Goal: Task Accomplishment & Management: Use online tool/utility

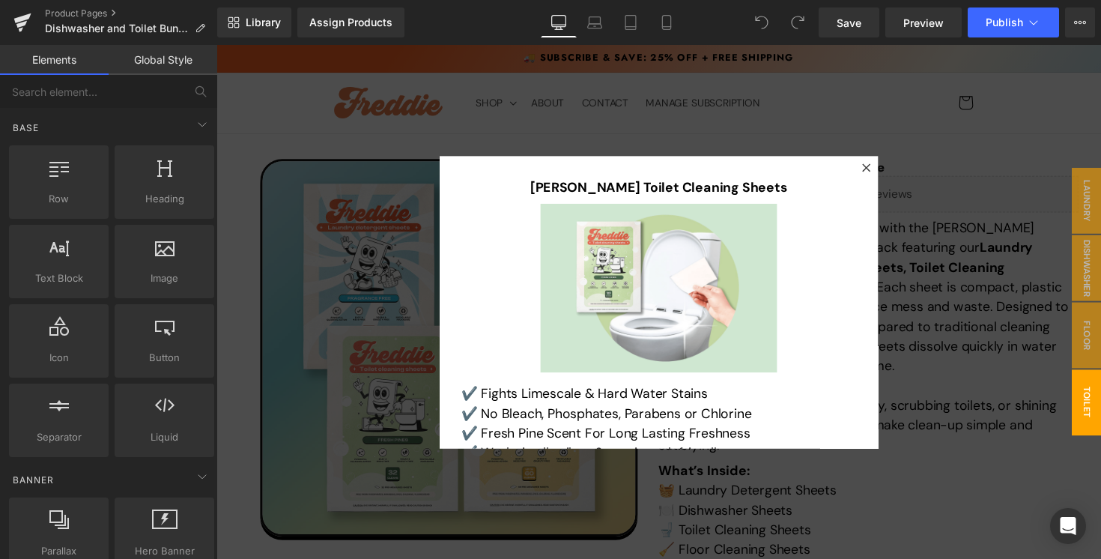
click at [958, 294] on div at bounding box center [669, 308] width 906 height 526
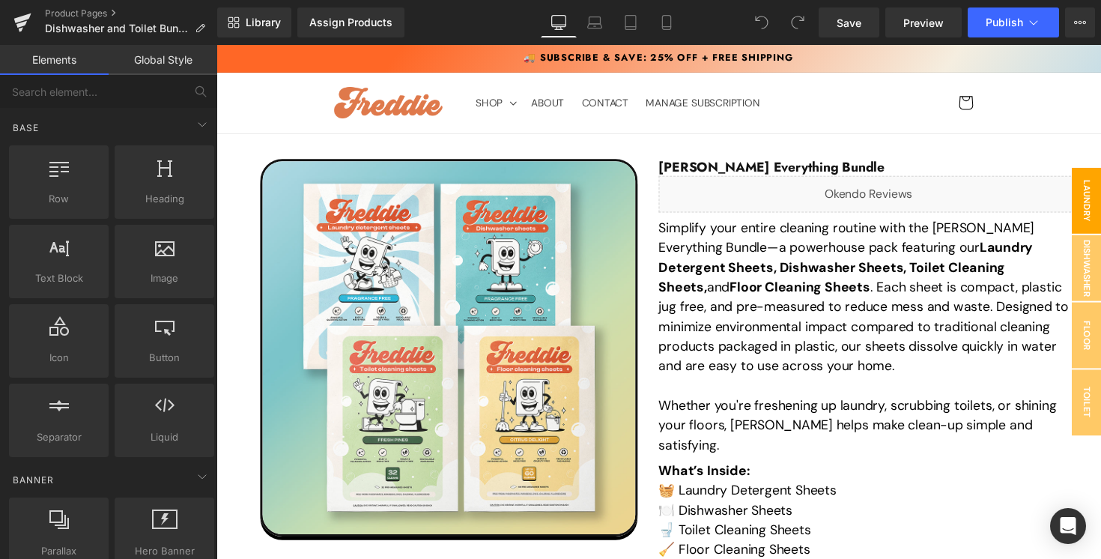
click at [1096, 225] on span "Laundry Sheets Pop-up" at bounding box center [1077, 204] width 90 height 67
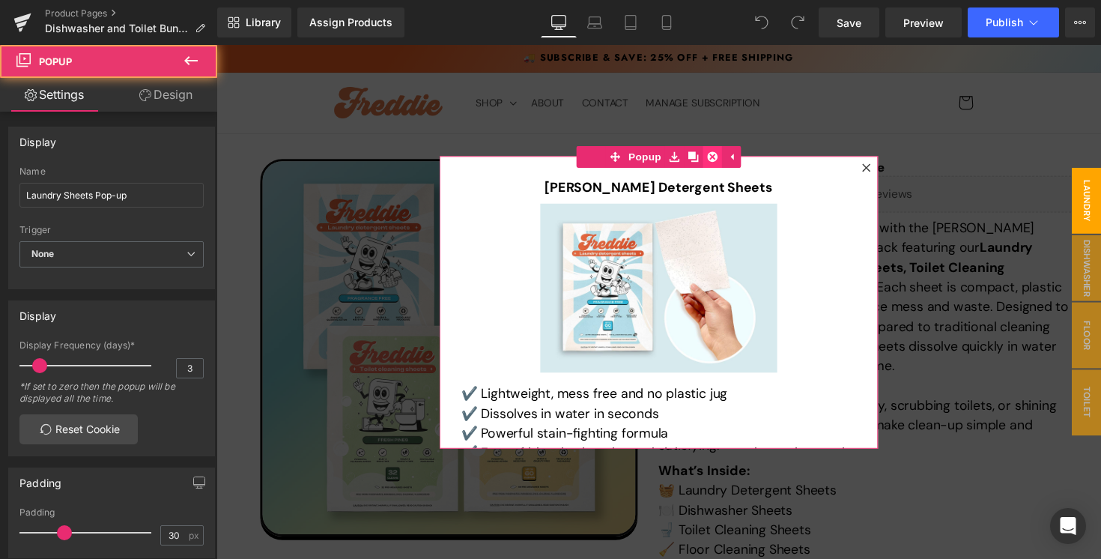
click at [724, 162] on icon at bounding box center [724, 159] width 10 height 10
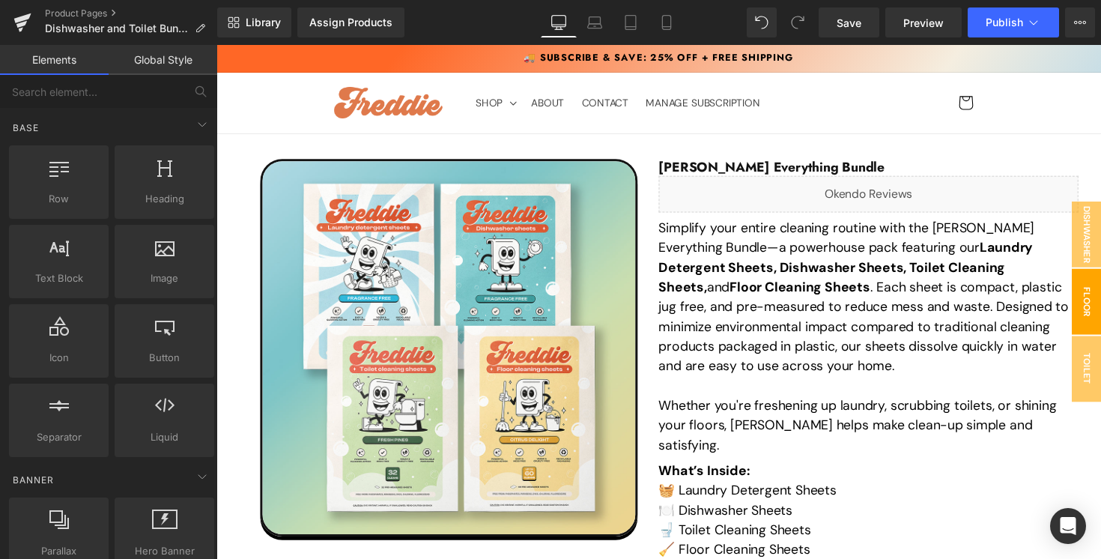
click at [1098, 329] on span "Floor" at bounding box center [1107, 307] width 30 height 67
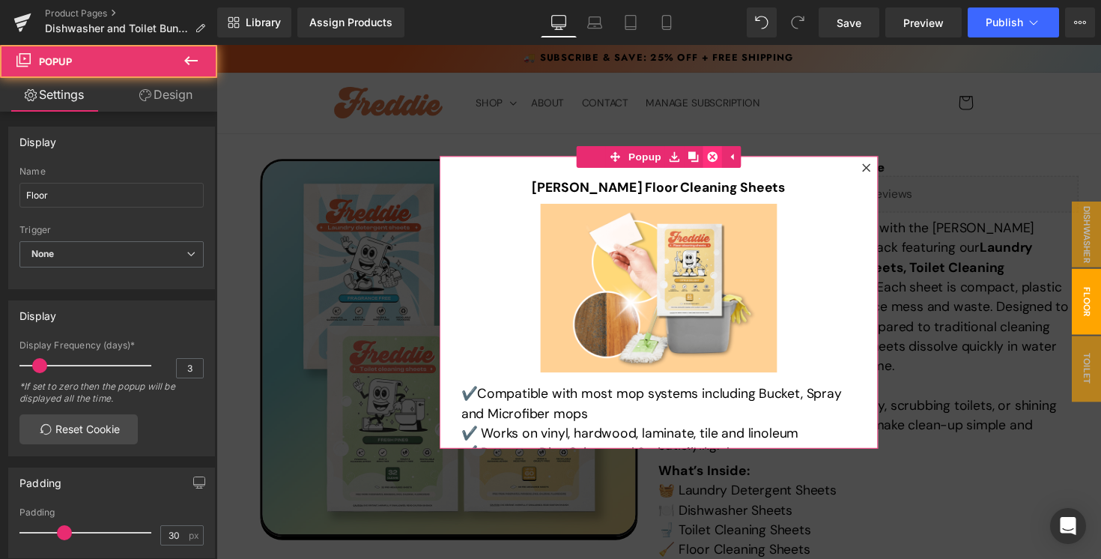
click at [721, 153] on icon at bounding box center [724, 158] width 10 height 11
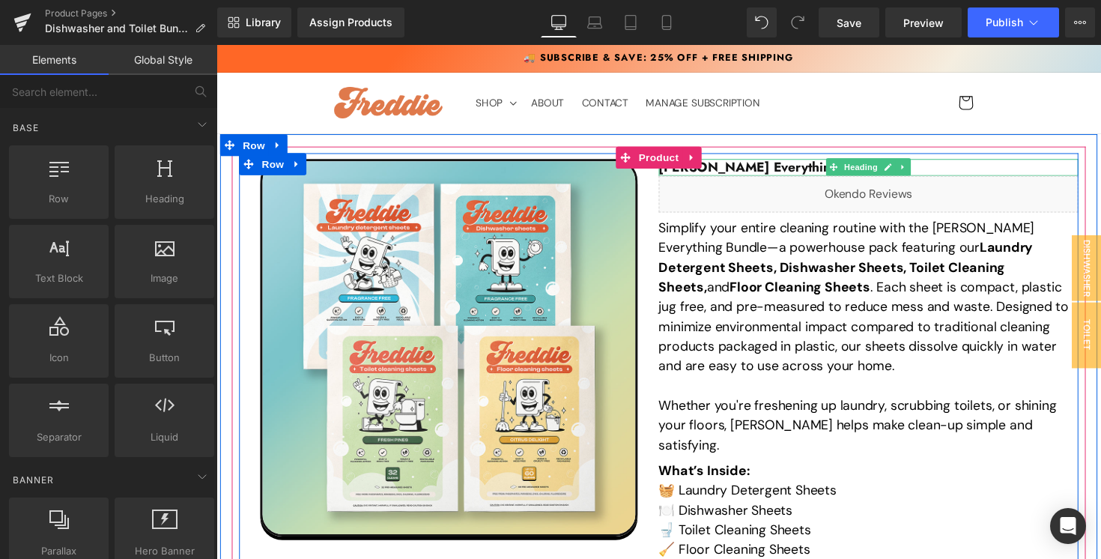
click at [819, 169] on strong "Freddie Everything Bundle" at bounding box center [784, 169] width 231 height 19
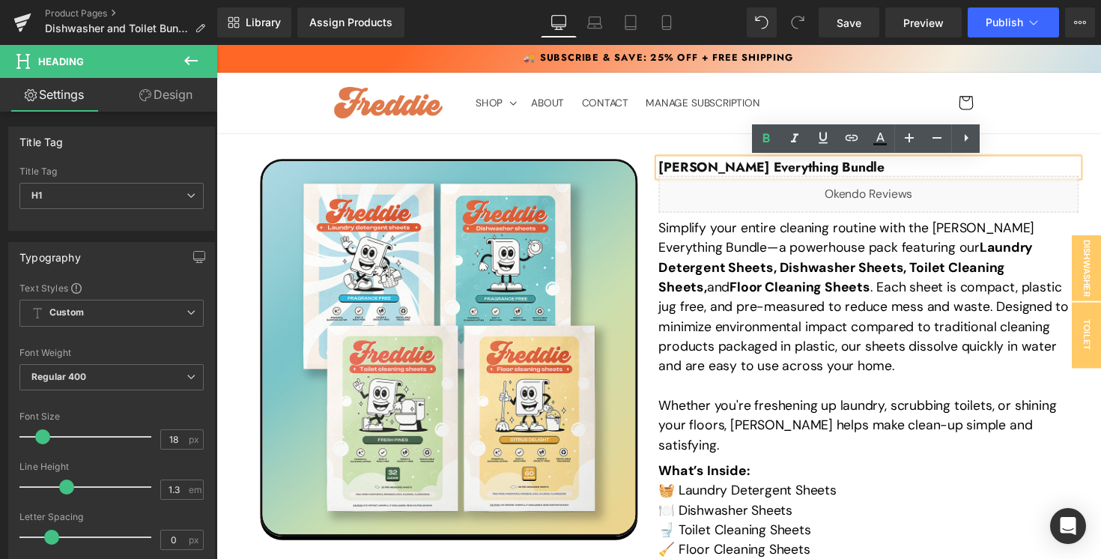
click at [717, 343] on p "Simplify your entire cleaning routine with the Freddie Everything Bundle—a powe…" at bounding box center [884, 303] width 430 height 162
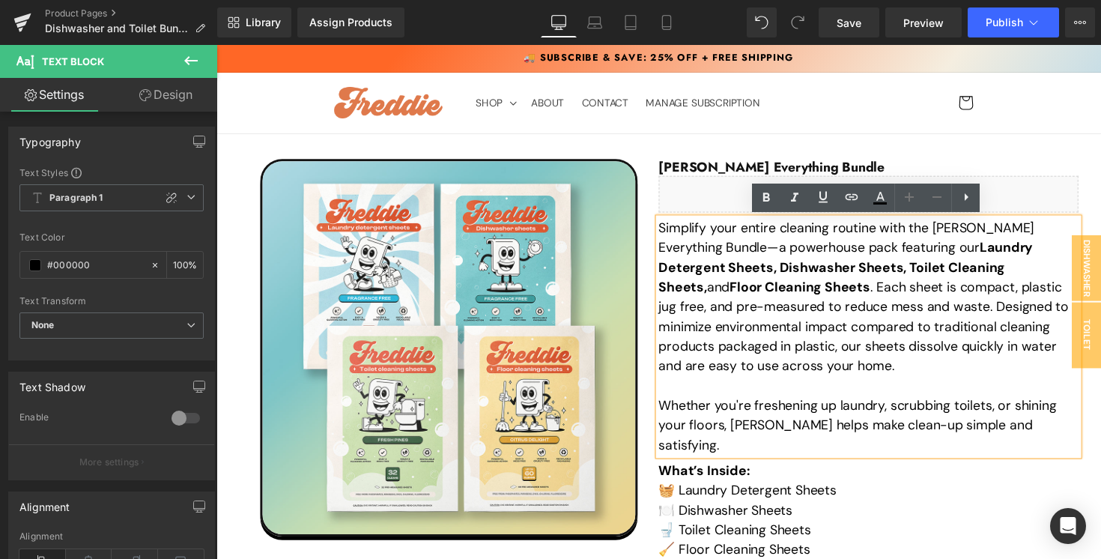
click at [702, 136] on div "Sale Off (P) Image" at bounding box center [669, 453] width 898 height 634
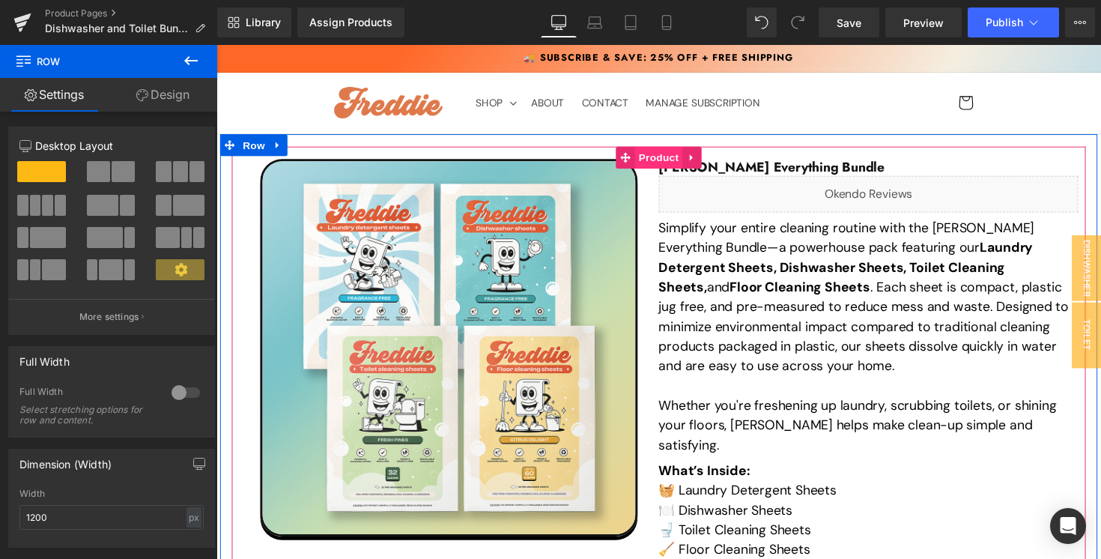
click at [672, 159] on span "Product" at bounding box center [669, 160] width 49 height 22
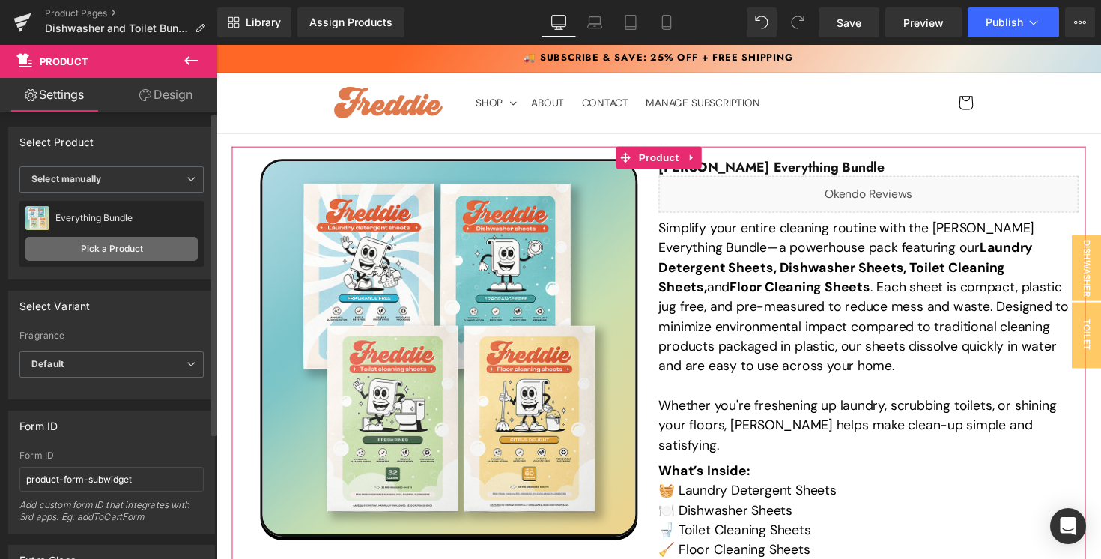
click at [128, 247] on link "Pick a Product" at bounding box center [111, 249] width 172 height 24
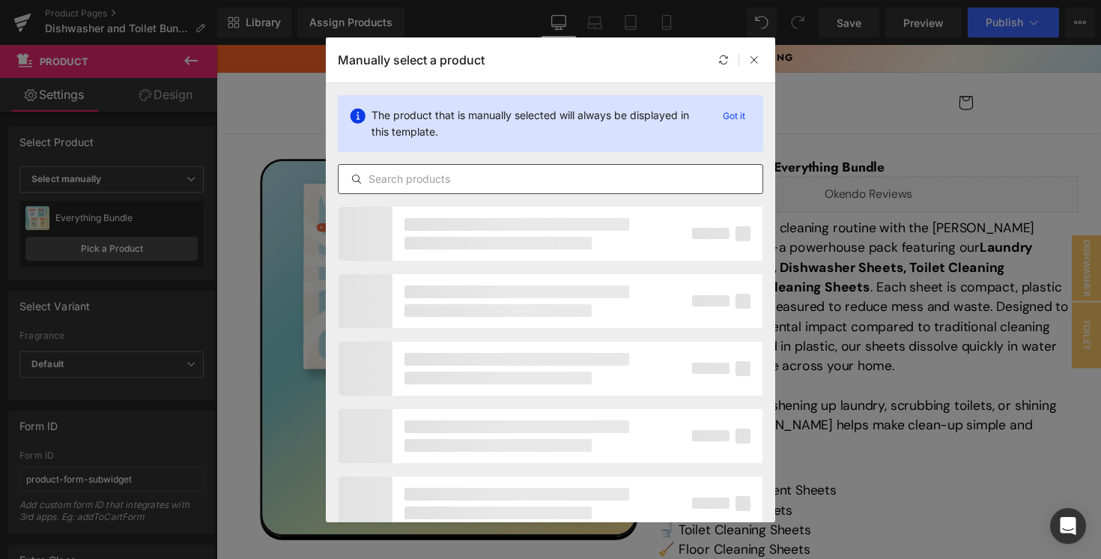
click at [531, 176] on input "text" at bounding box center [550, 179] width 424 height 18
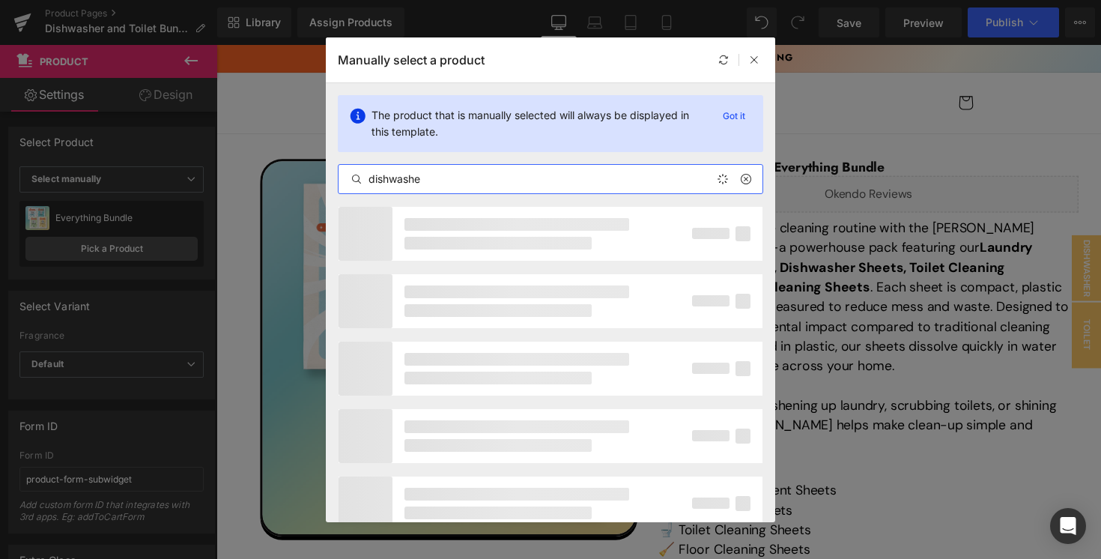
type input "dishwasher"
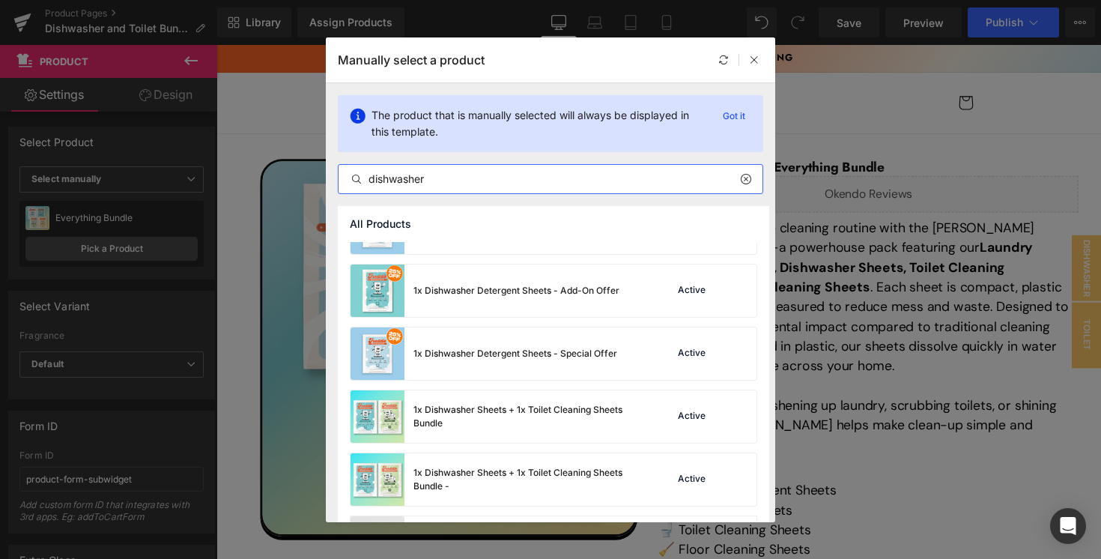
scroll to position [231, 0]
click at [464, 419] on div "1x Dishwasher Sheets + 1x Toilet Cleaning Sheets Bundle" at bounding box center [525, 415] width 225 height 27
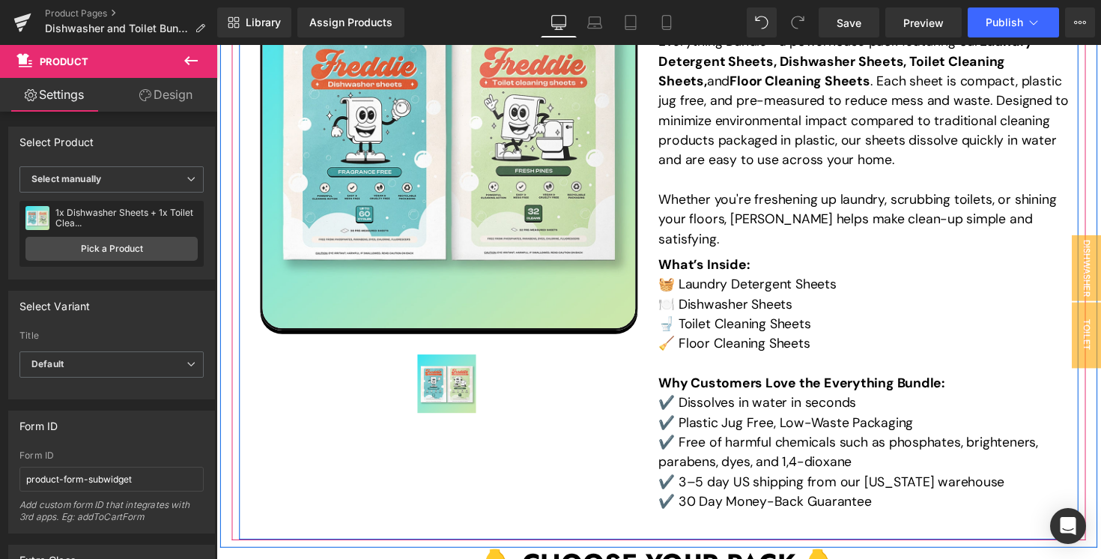
scroll to position [215, 0]
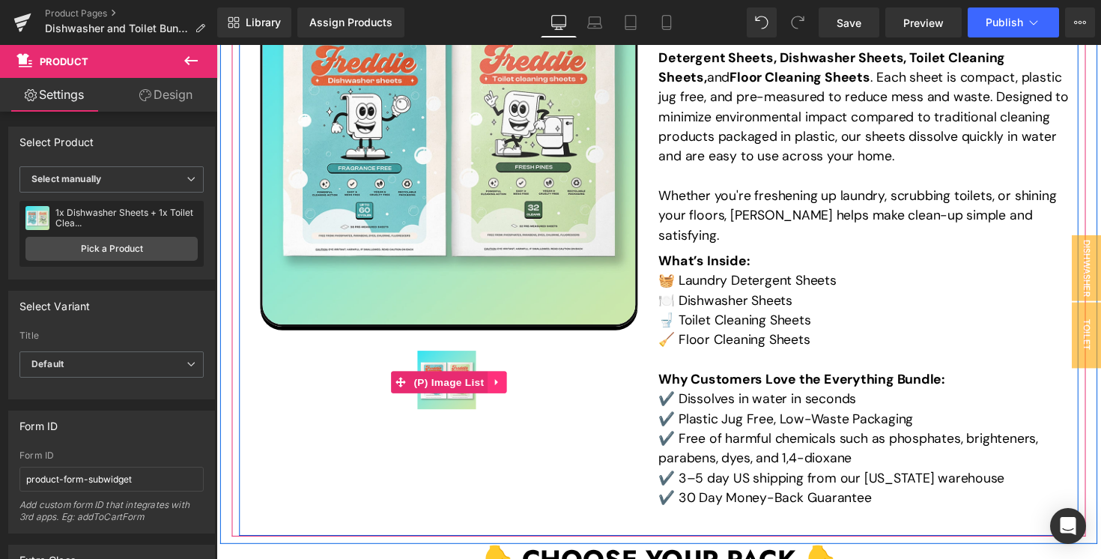
click at [500, 394] on icon at bounding box center [504, 390] width 10 height 11
click at [511, 392] on icon at bounding box center [513, 390] width 10 height 10
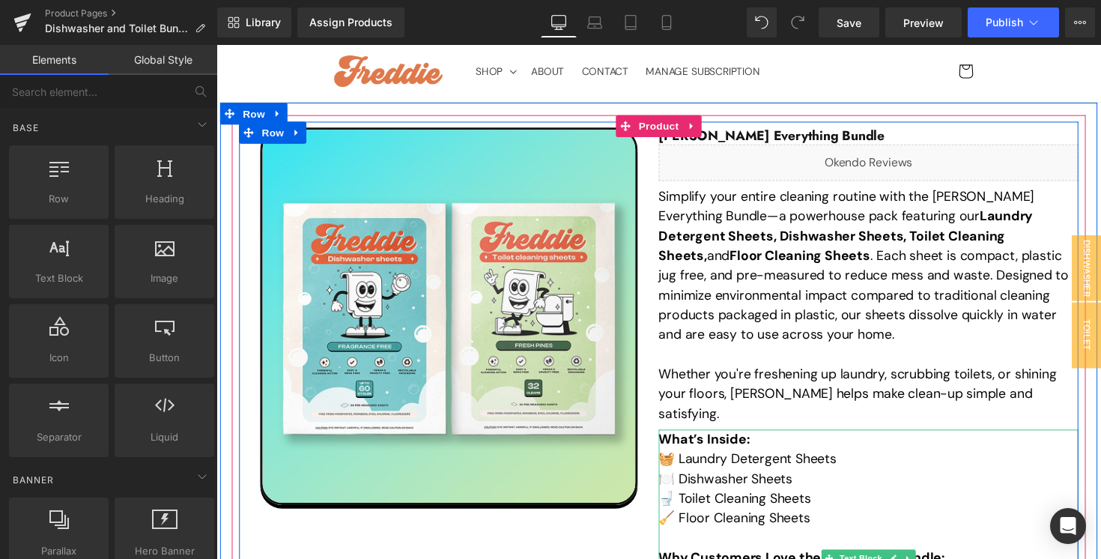
scroll to position [0, 0]
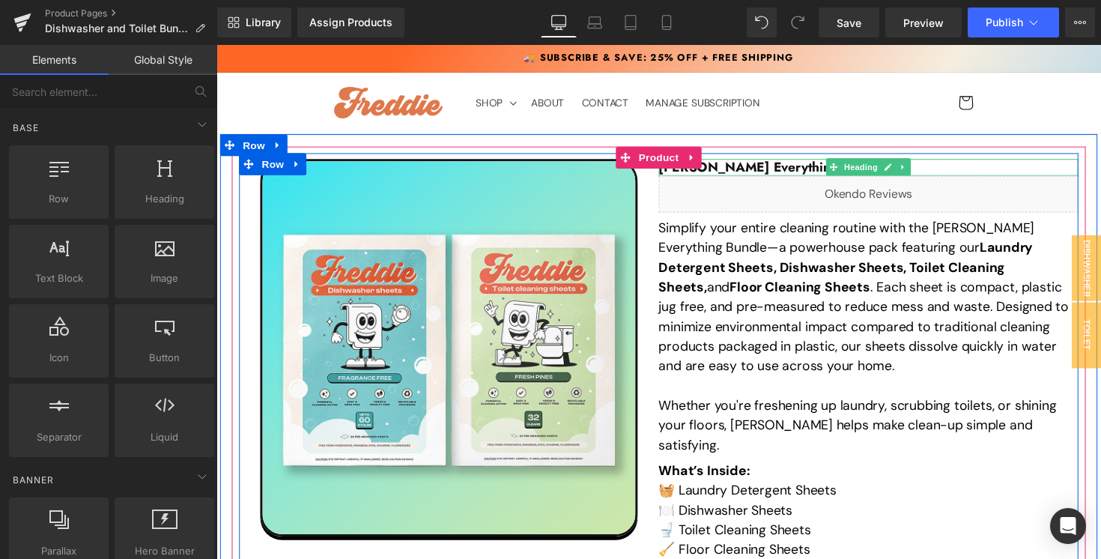
click at [752, 170] on strong "Freddie Everything Bundle" at bounding box center [784, 169] width 231 height 19
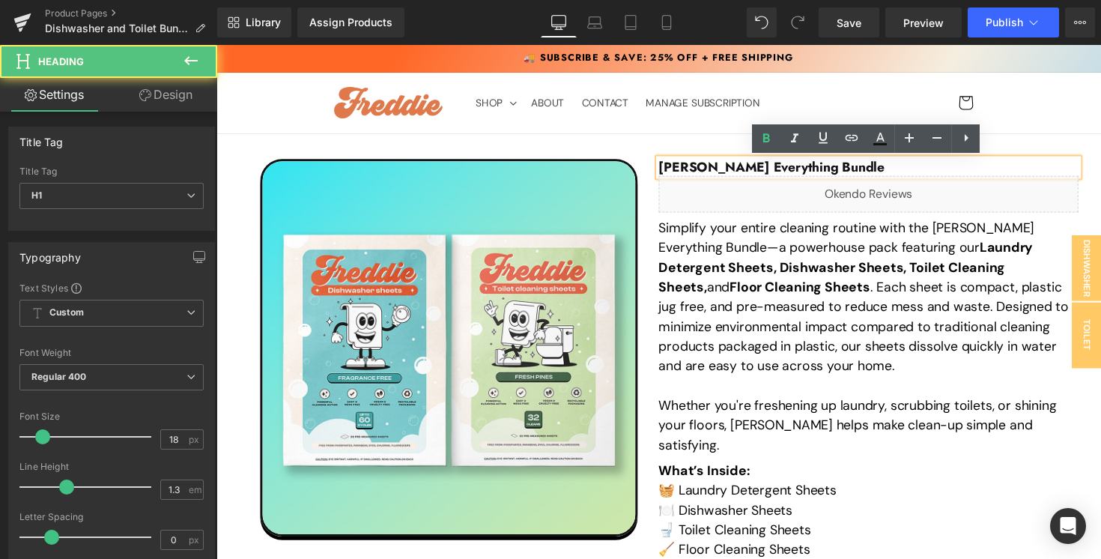
click at [752, 170] on strong "Freddie Everything Bundle" at bounding box center [784, 169] width 231 height 19
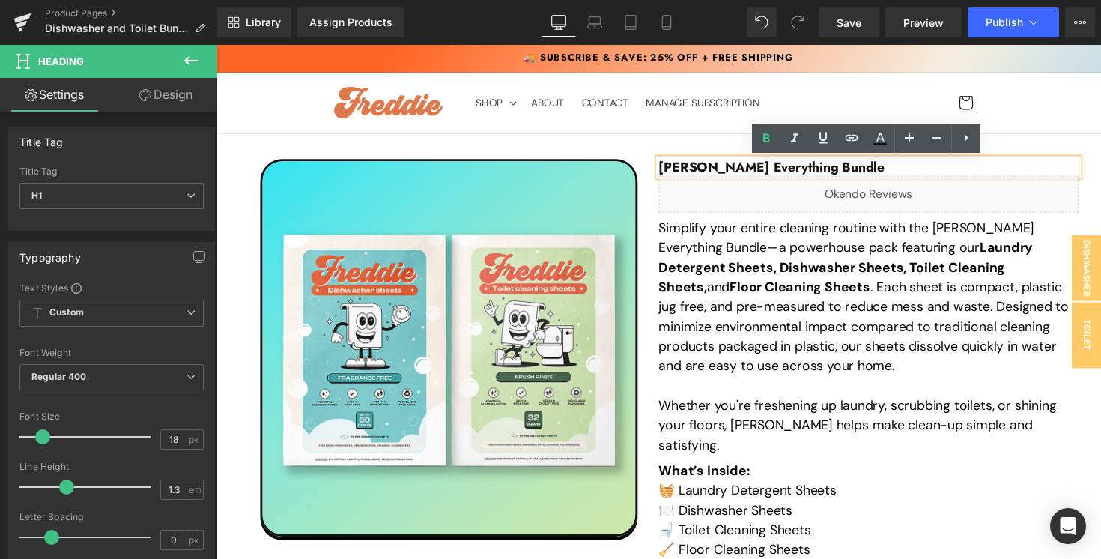
click at [740, 162] on div "Freddie Everything Bundle" at bounding box center [884, 170] width 430 height 17
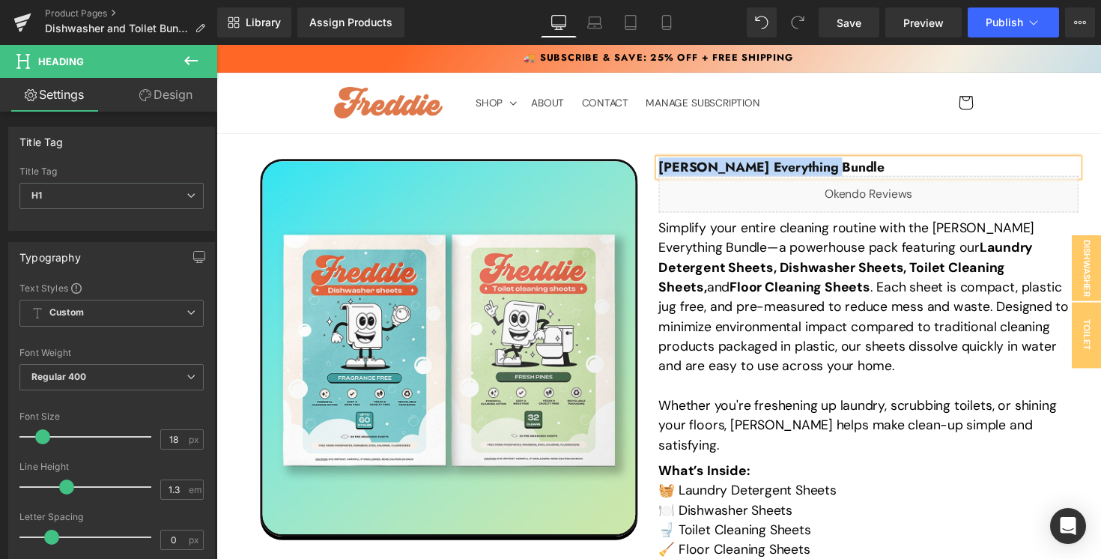
paste div
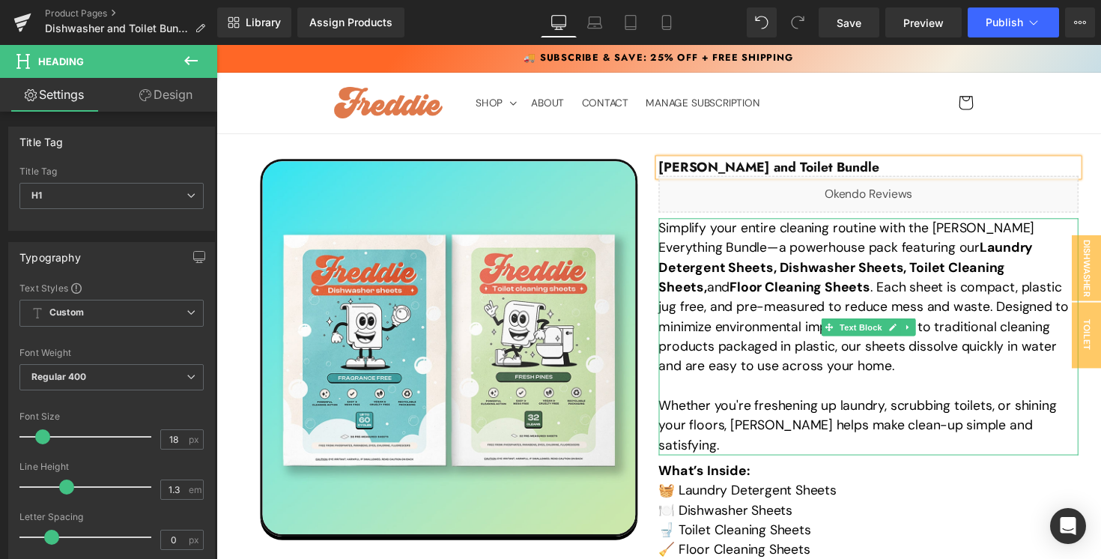
click at [800, 264] on strong "Laundry Detergent Sheets, Dishwasher Sheets, Toilet Cleaning Sheets," at bounding box center [860, 272] width 383 height 58
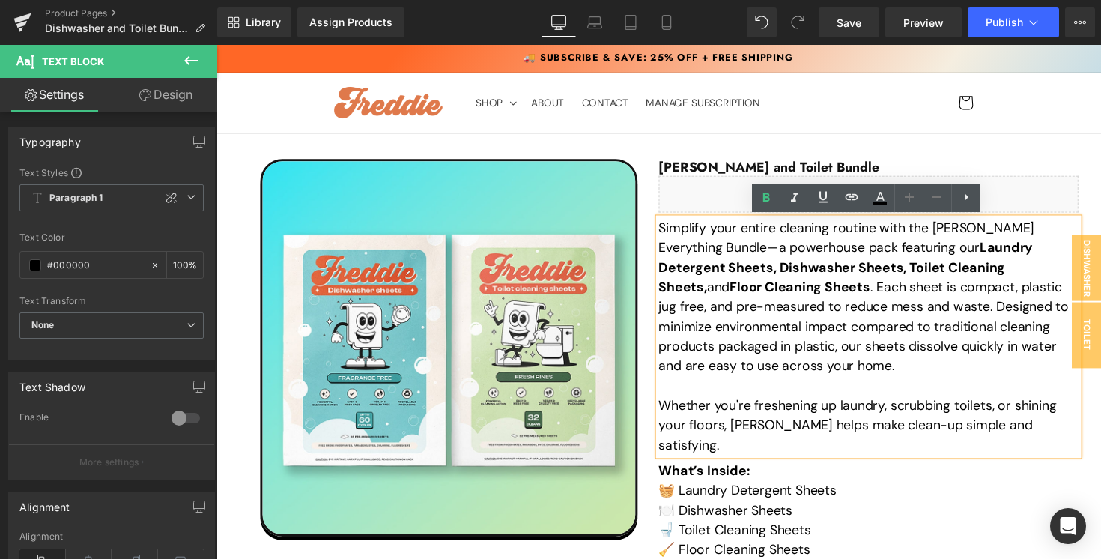
click at [757, 326] on p "Simplify your entire cleaning routine with the Freddie Everything Bundle—a powe…" at bounding box center [884, 303] width 430 height 162
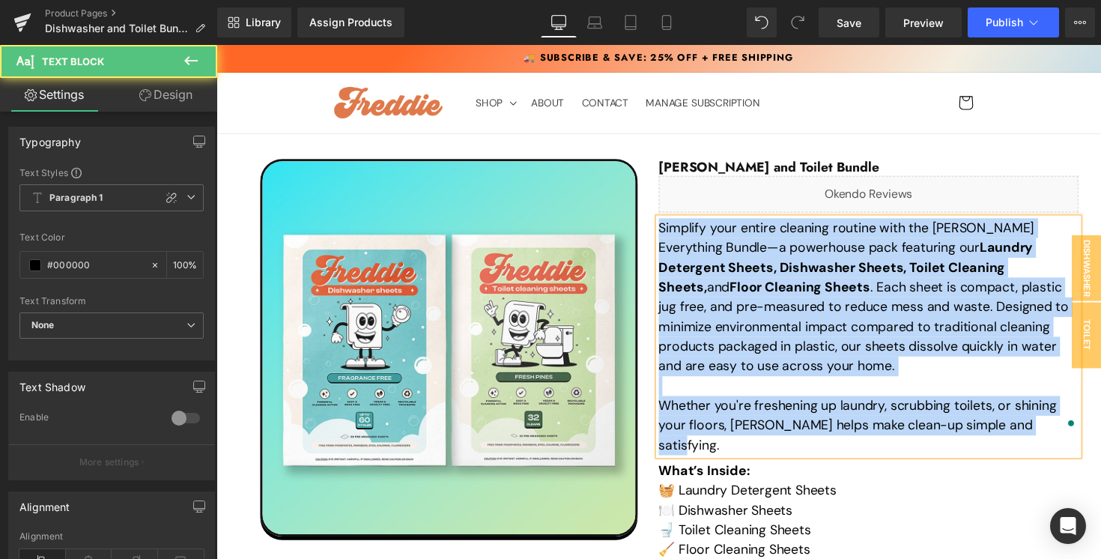
paste div "To enrich screen reader interactions, please activate Accessibility in Grammarl…"
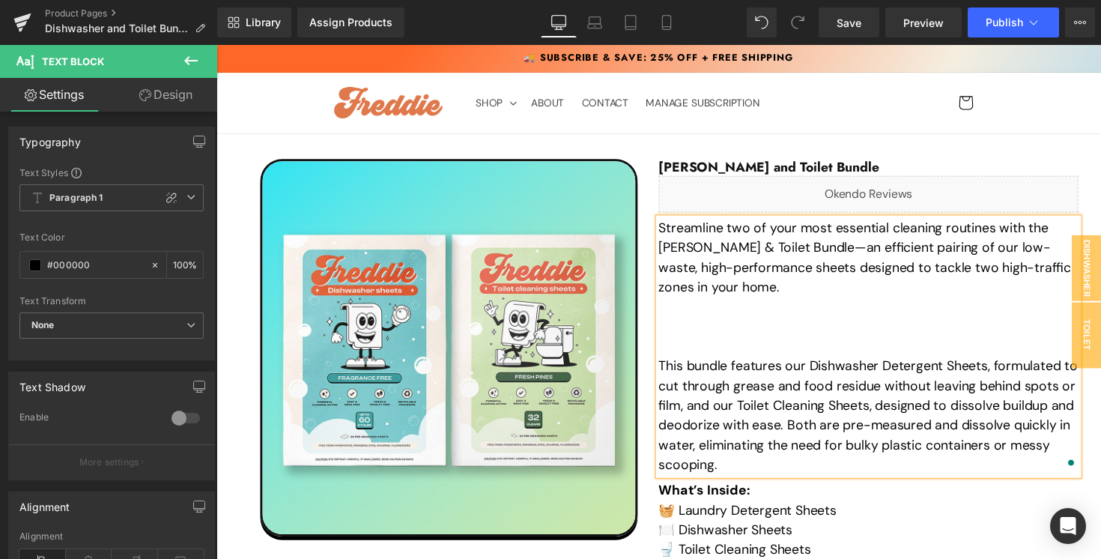
click at [757, 326] on p "To enrich screen reader interactions, please activate Accessibility in Grammarl…" at bounding box center [884, 333] width 430 height 20
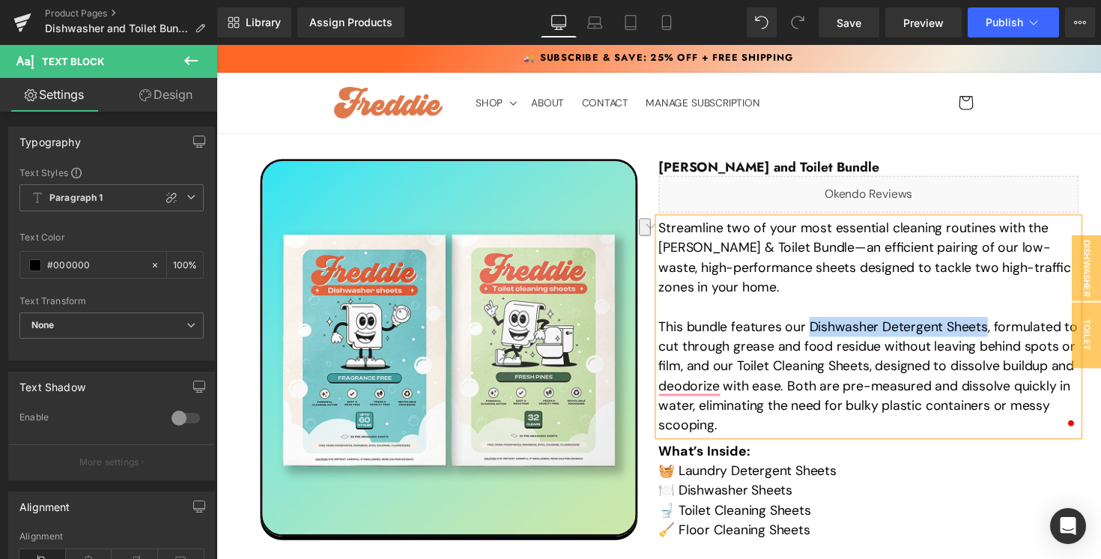
drag, startPoint x: 825, startPoint y: 335, endPoint x: 1006, endPoint y: 338, distance: 181.2
click at [1006, 338] on p "This bundle features our Dishwasher Detergent Sheets, formulated to cut through…" at bounding box center [884, 383] width 430 height 121
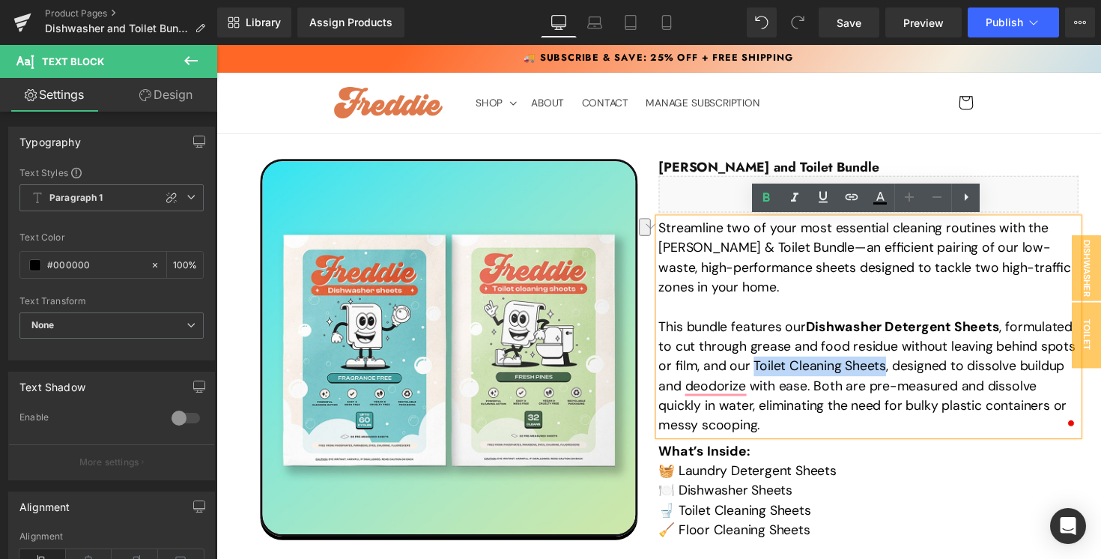
drag, startPoint x: 767, startPoint y: 376, endPoint x: 904, endPoint y: 382, distance: 136.4
click at [904, 382] on p "This bundle features our Dishwasher Detergent Sheets , formulated to cut throug…" at bounding box center [884, 383] width 430 height 121
click at [872, 436] on p "This bundle features our Dishwasher Detergent Sheets , formulated to cut throug…" at bounding box center [884, 383] width 430 height 121
click at [1010, 151] on div "Sale Off (P) Image Freddie Dishwasher and Toilet Bundle Heading Liquid Streamli…" at bounding box center [669, 446] width 874 height 594
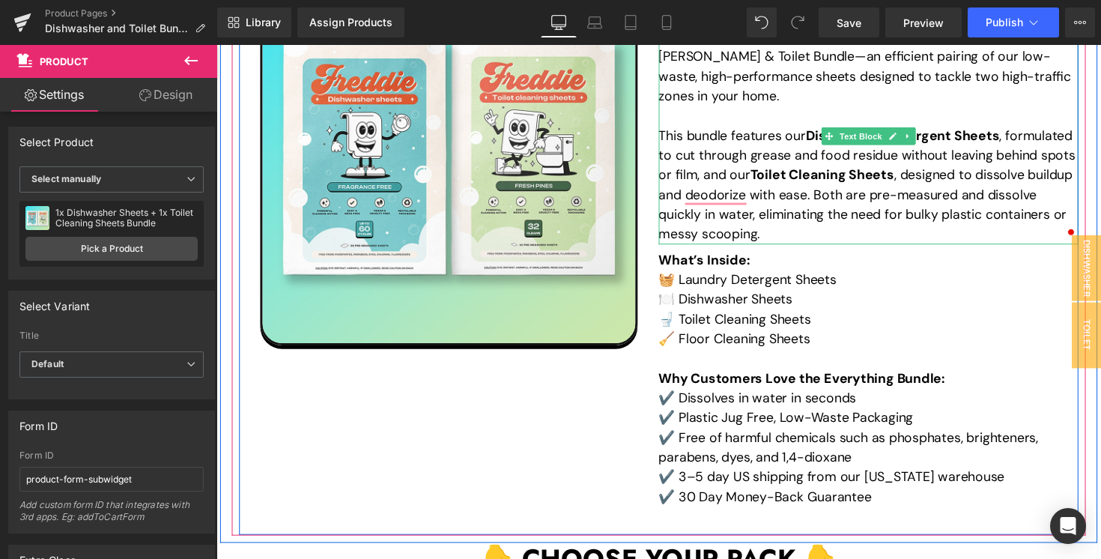
scroll to position [220, 0]
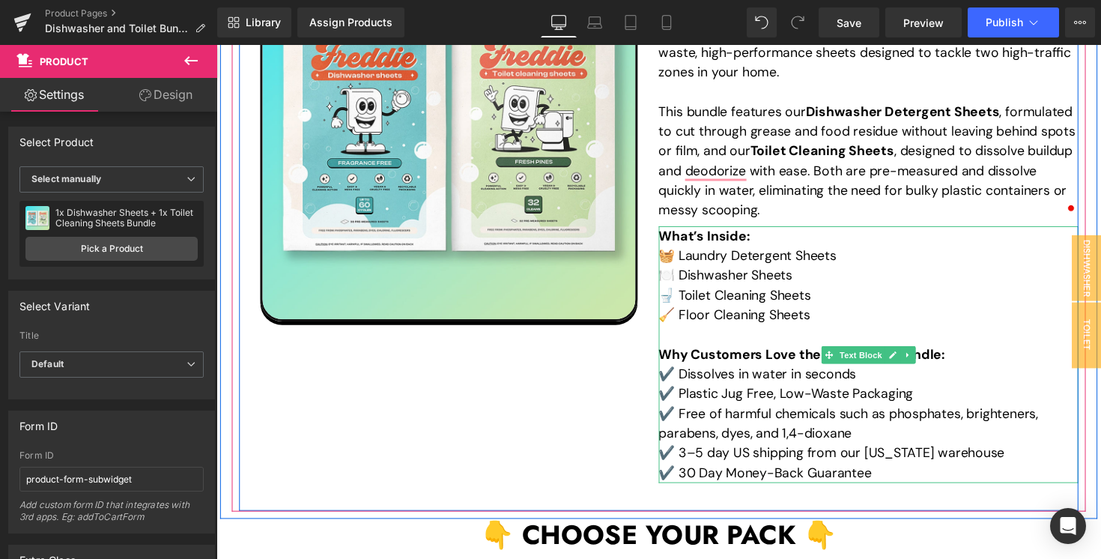
click at [823, 258] on p "🧺 Laundry Detergent Sheets" at bounding box center [884, 261] width 430 height 20
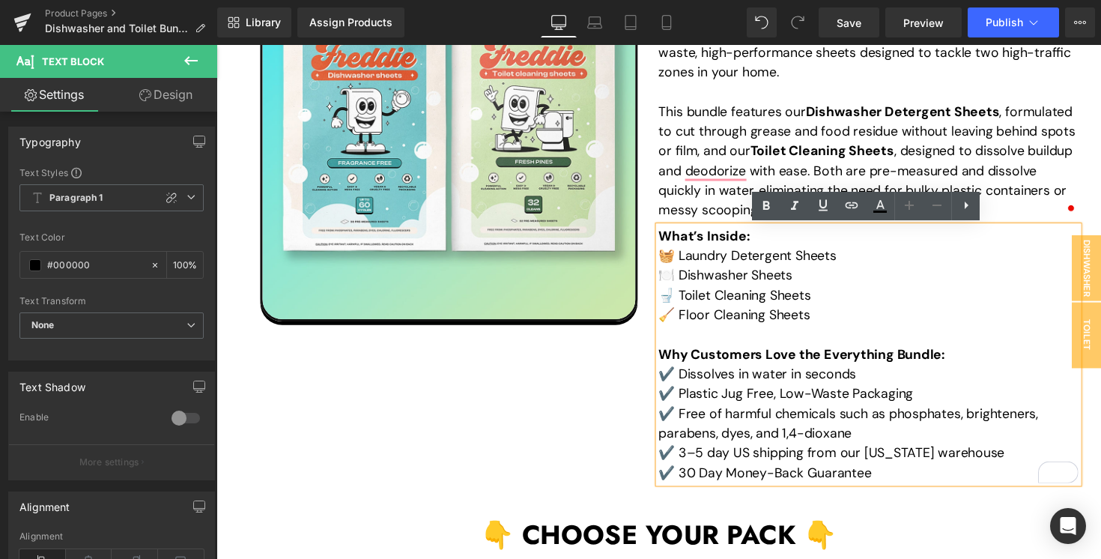
drag, startPoint x: 870, startPoint y: 263, endPoint x: 675, endPoint y: 262, distance: 195.4
click at [675, 262] on p "🧺 Laundry Detergent Sheets" at bounding box center [884, 261] width 430 height 20
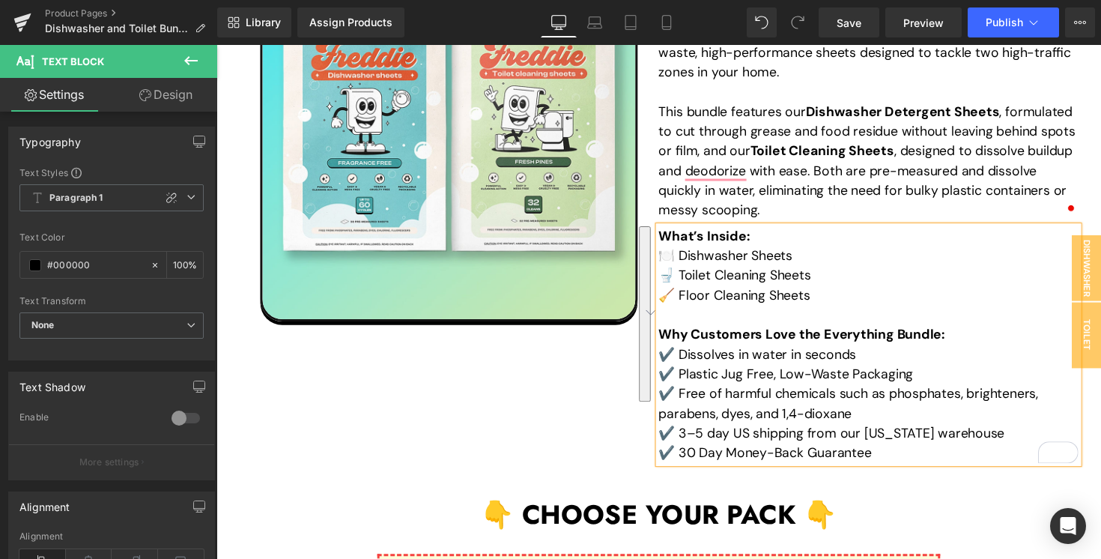
drag, startPoint x: 842, startPoint y: 299, endPoint x: 666, endPoint y: 308, distance: 176.2
click at [669, 308] on div "What’s Inside: 🍽️ Dishwasher Sheets 🚽 Toilet Cleaning Sheets 🧹 Floor Cleaning S…" at bounding box center [884, 352] width 430 height 243
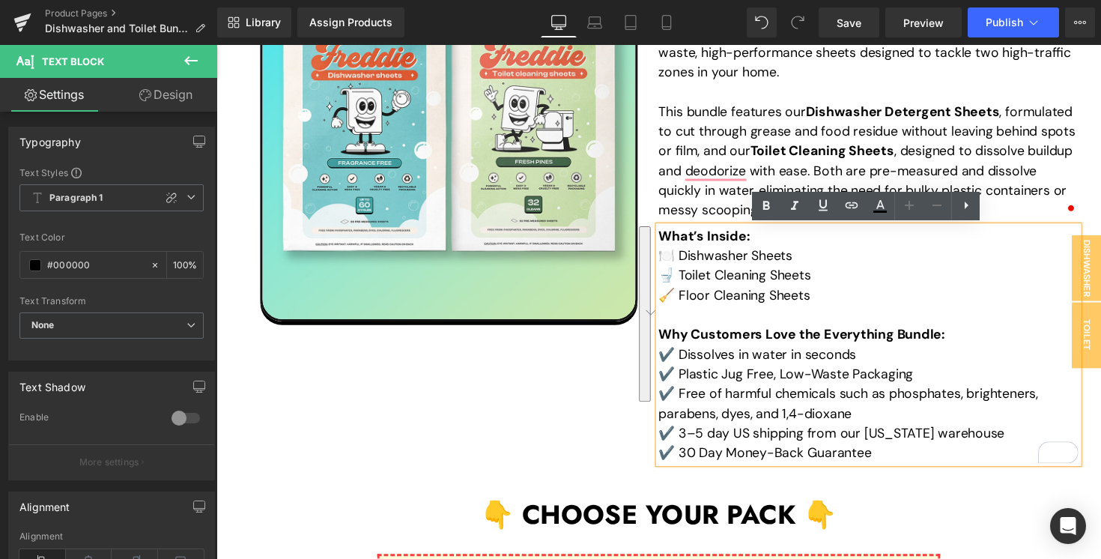
click at [761, 299] on p "🧹 Floor Cleaning Sheets" at bounding box center [884, 301] width 430 height 20
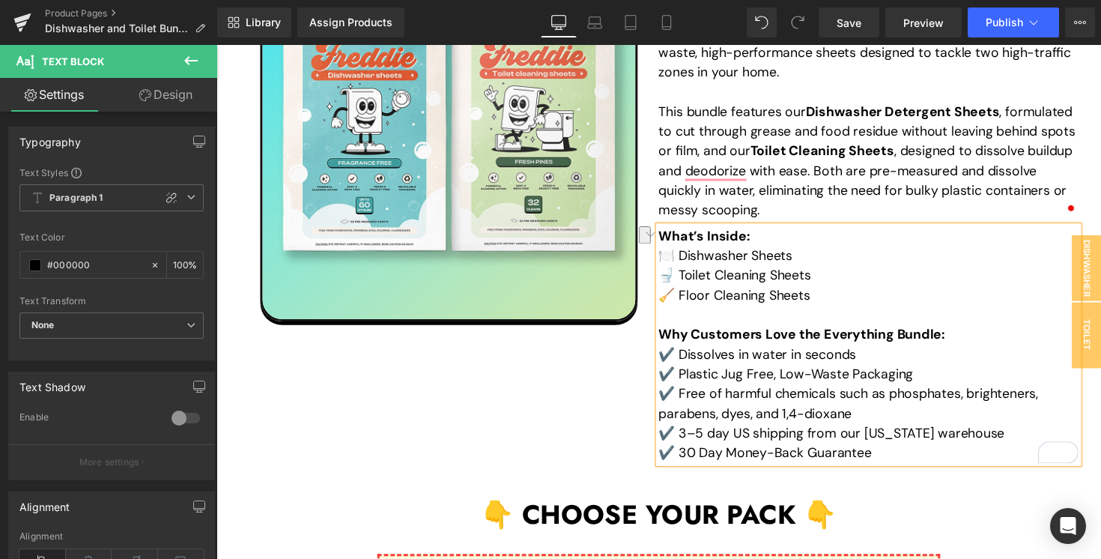
drag, startPoint x: 829, startPoint y: 299, endPoint x: 673, endPoint y: 300, distance: 155.7
click at [673, 300] on p "🧹 Floor Cleaning Sheets" at bounding box center [884, 301] width 430 height 20
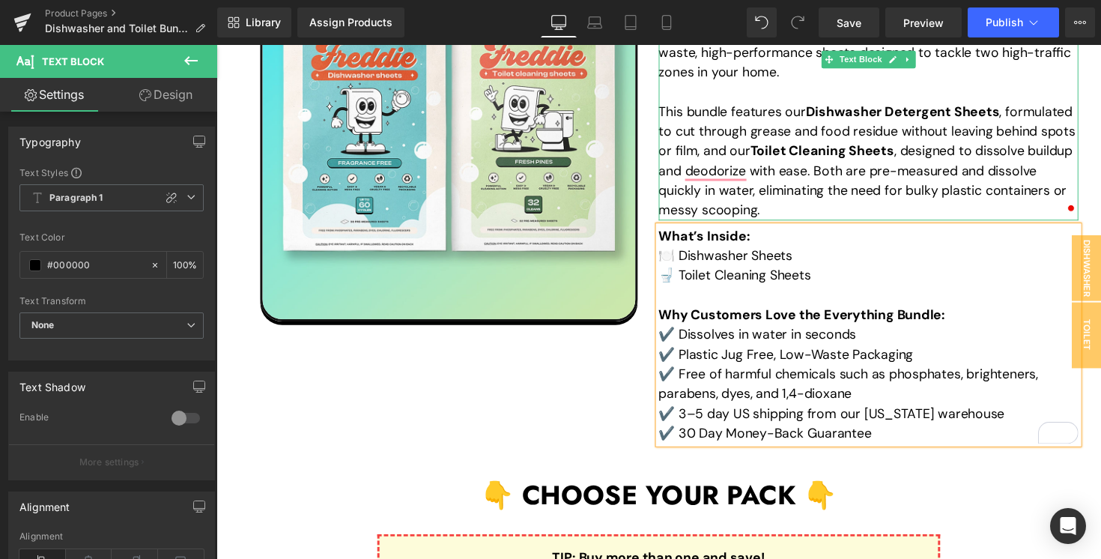
click at [927, 109] on strong "Dishwasher Detergent Sheets" at bounding box center [919, 113] width 198 height 18
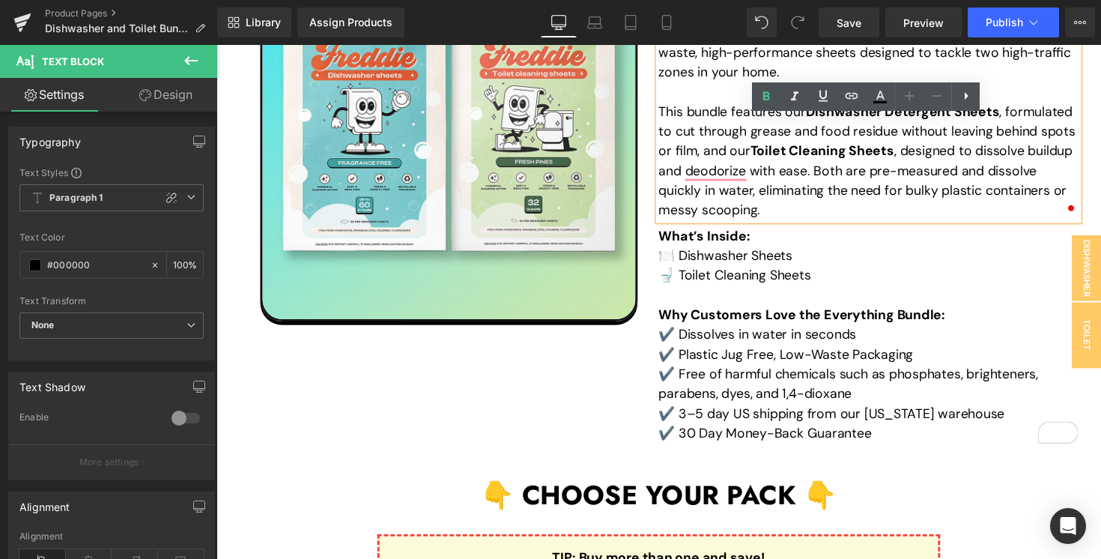
click at [536, 358] on div "Sale Off (P) Image Freddie Dishwasher and Toilet Bundle Heading Liquid Streamli…" at bounding box center [670, 209] width 860 height 546
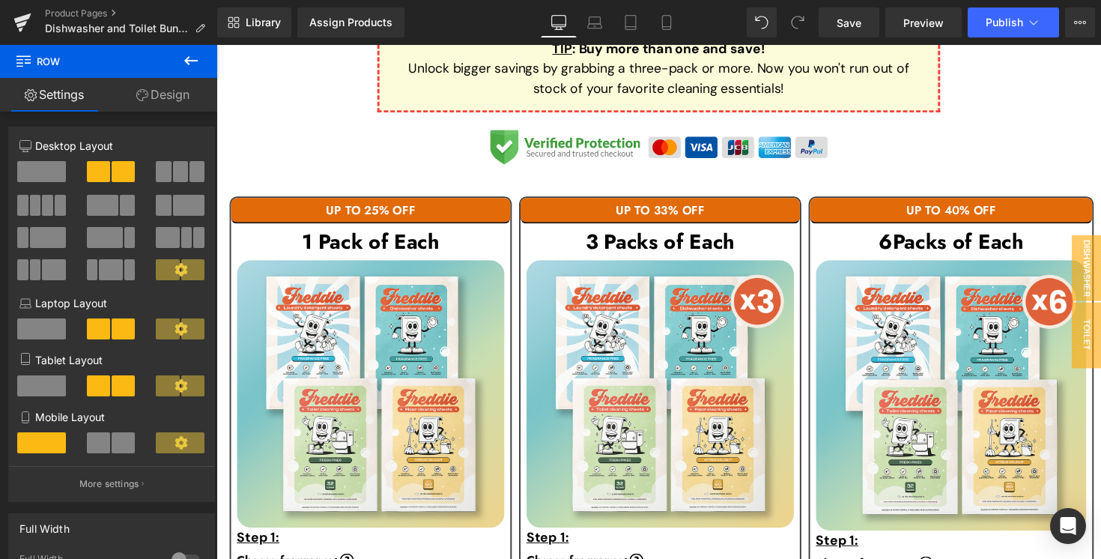
scroll to position [739, 0]
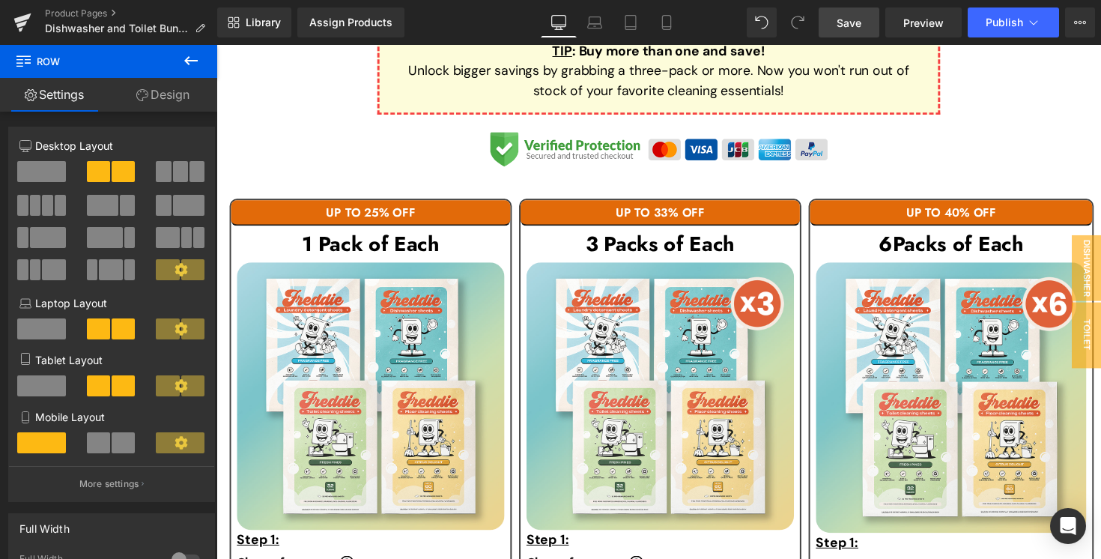
click at [852, 24] on span "Save" at bounding box center [848, 23] width 25 height 16
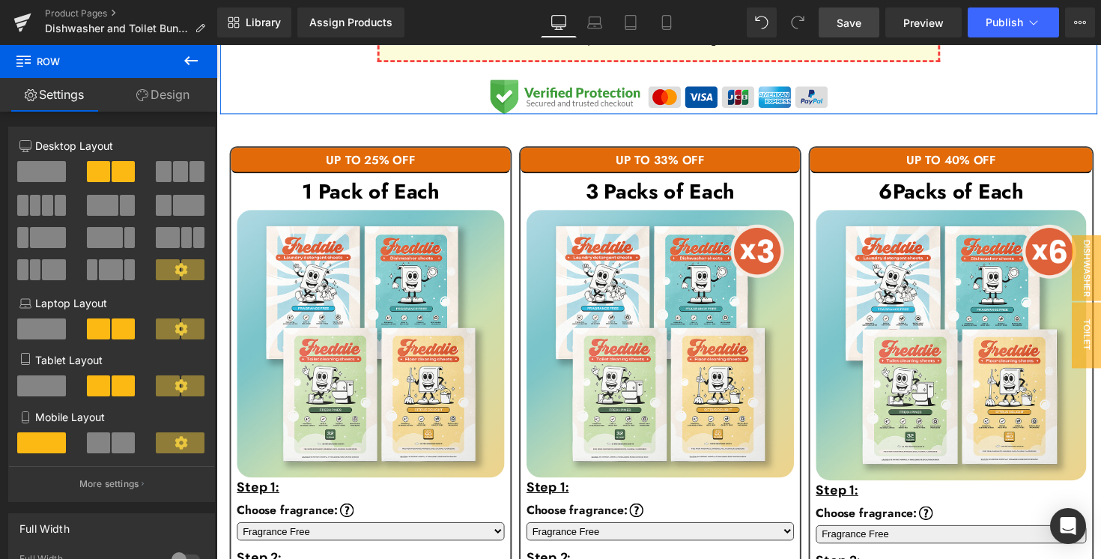
scroll to position [793, 0]
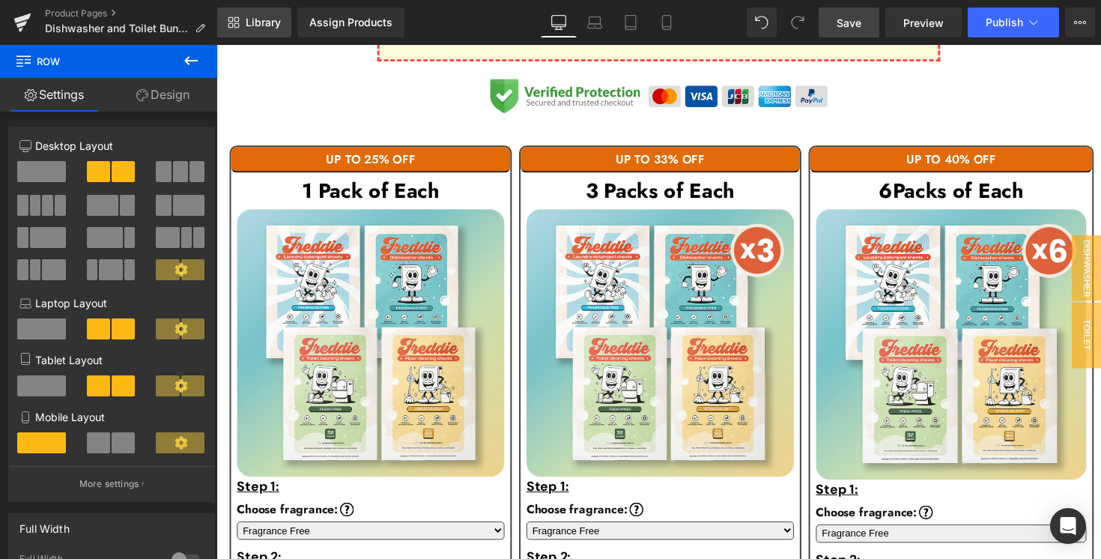
click at [268, 19] on span "Library" at bounding box center [263, 22] width 35 height 13
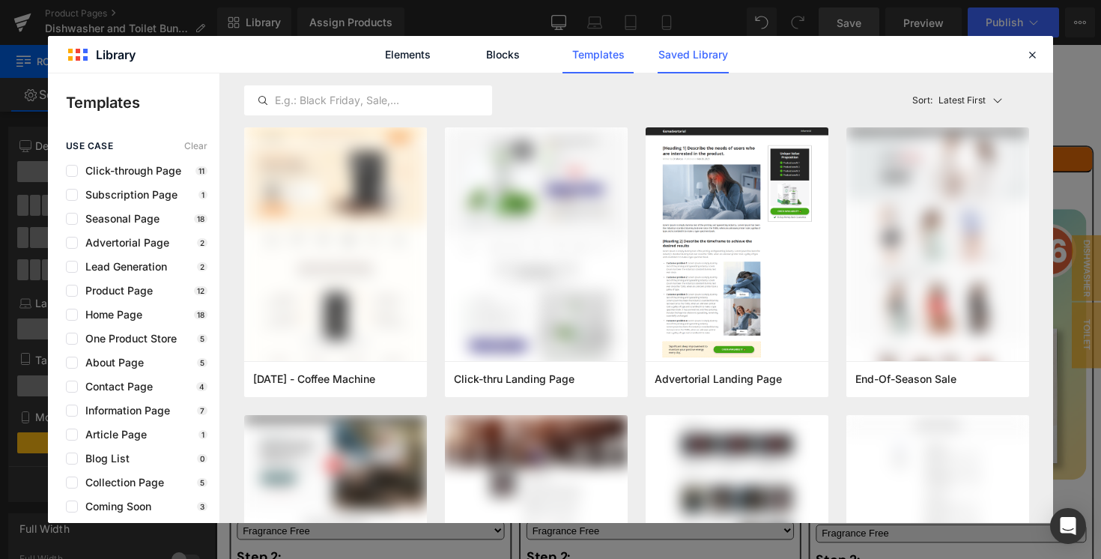
click at [690, 55] on link "Saved Library" at bounding box center [692, 54] width 71 height 37
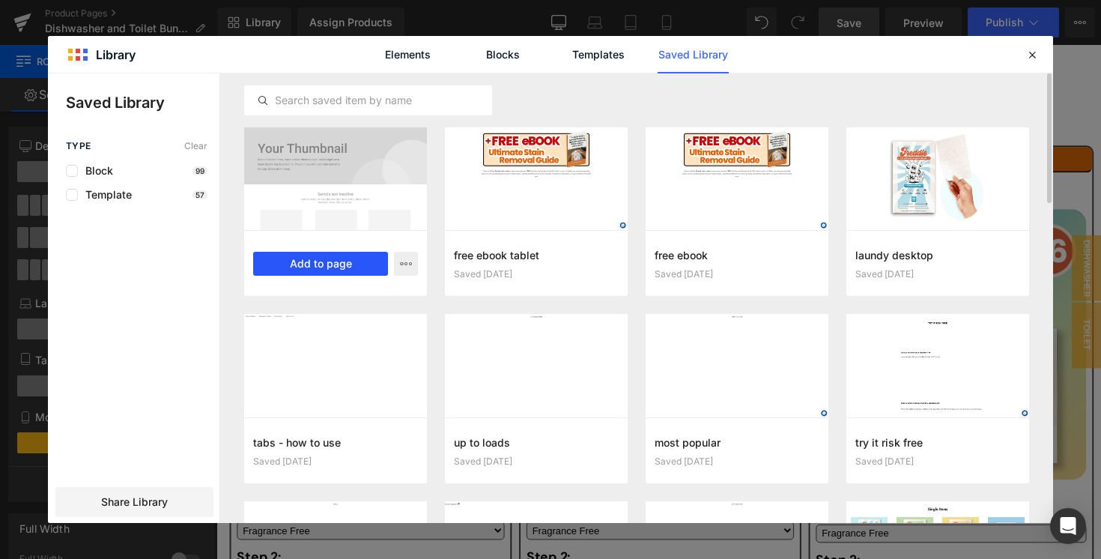
click at [336, 271] on button "Add to page" at bounding box center [320, 264] width 135 height 24
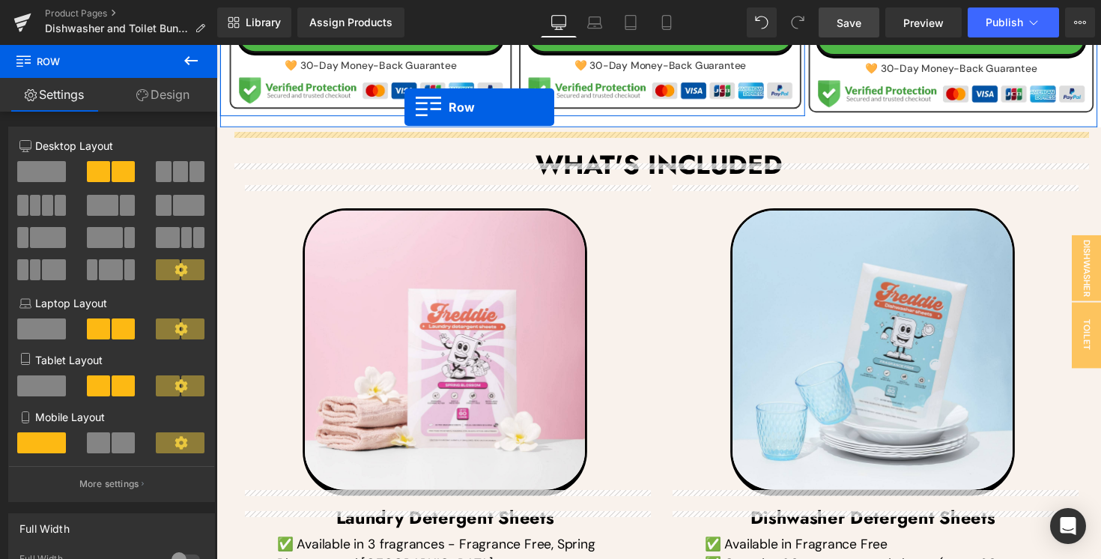
scroll to position [1336, 0]
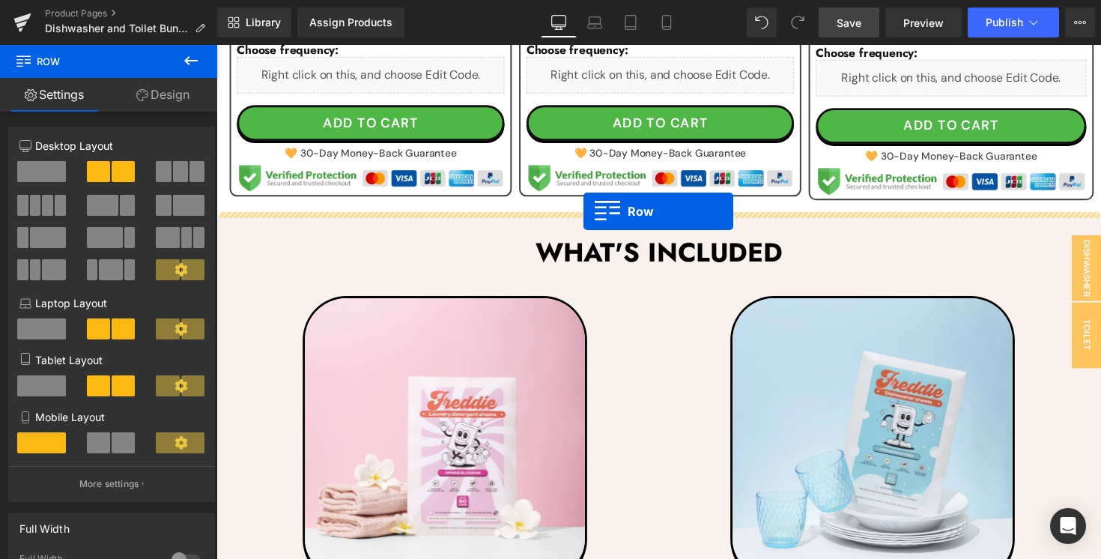
drag, startPoint x: 249, startPoint y: 273, endPoint x: 592, endPoint y: 216, distance: 348.5
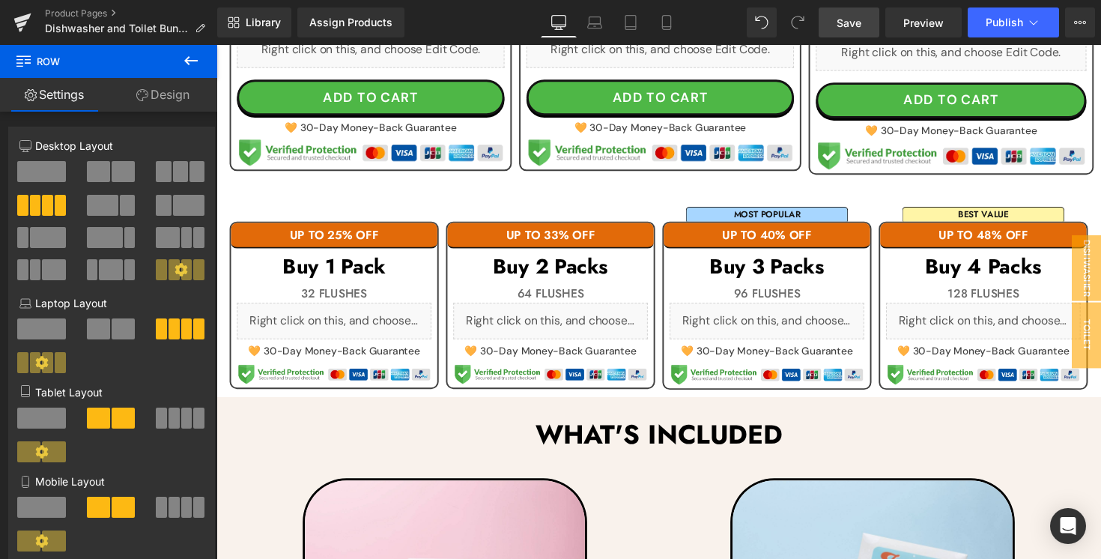
scroll to position [1363, 0]
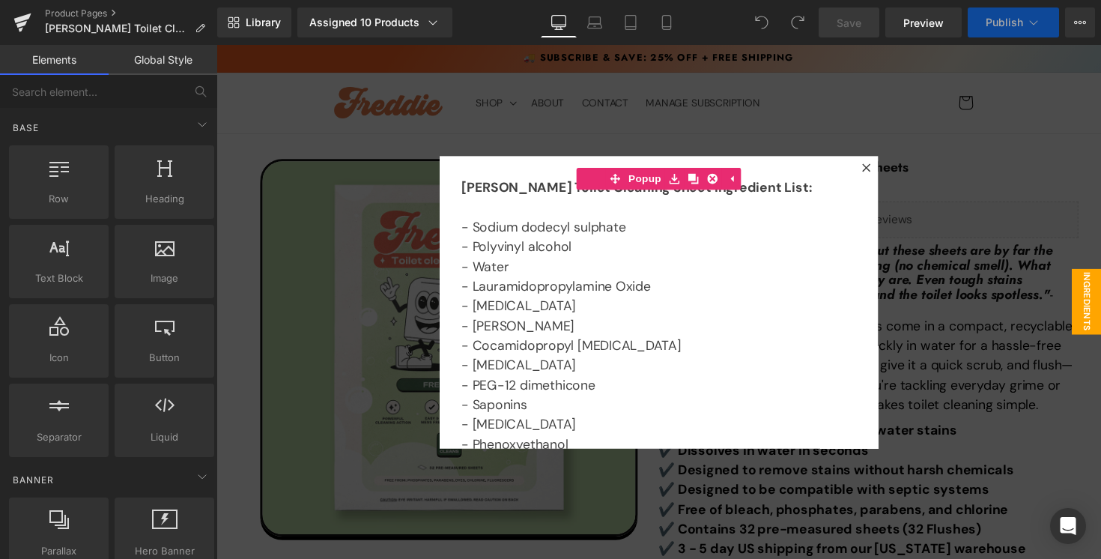
click at [311, 284] on div at bounding box center [669, 308] width 906 height 526
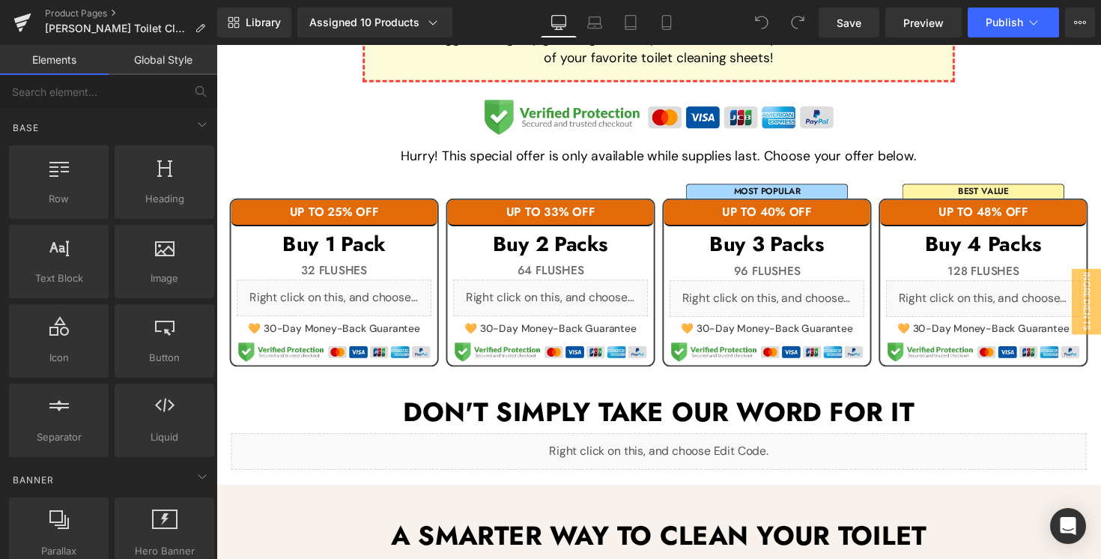
scroll to position [717, 0]
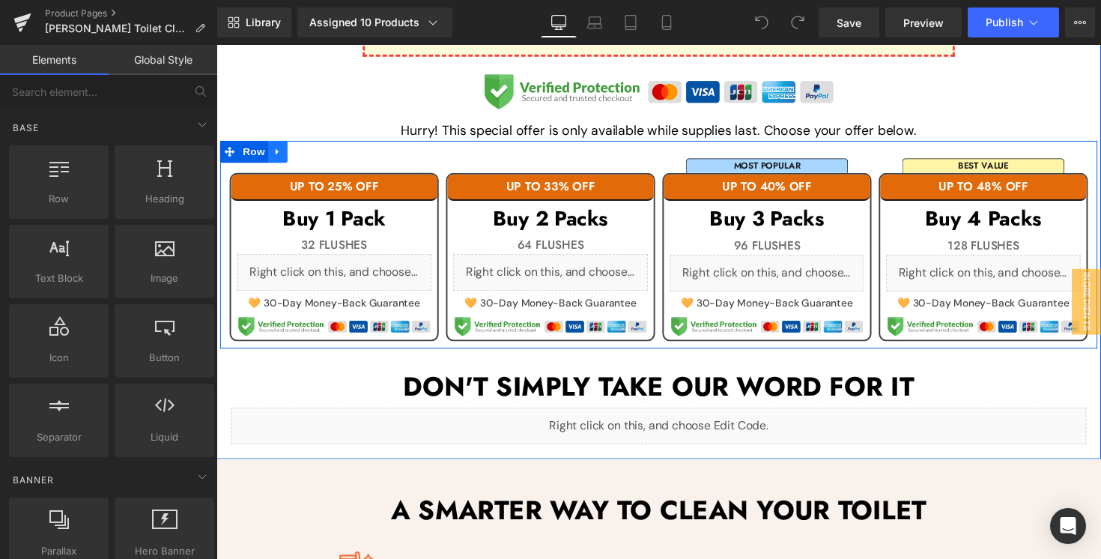
click at [276, 149] on icon at bounding box center [279, 154] width 10 height 11
click at [284, 153] on icon at bounding box center [279, 154] width 10 height 10
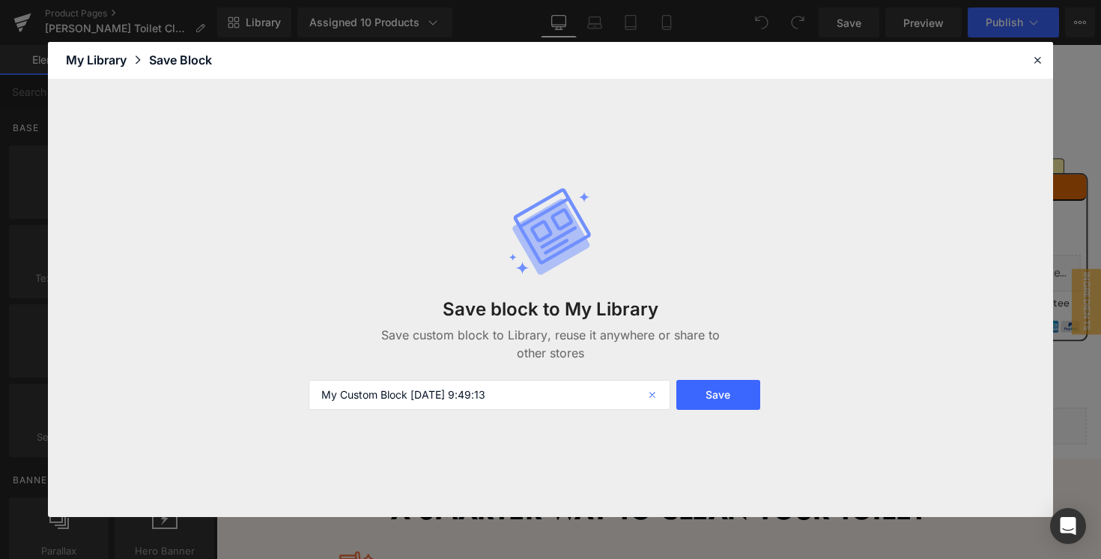
click at [655, 394] on icon at bounding box center [653, 395] width 33 height 30
type input "offer section"
click at [722, 403] on button "Save" at bounding box center [718, 395] width 84 height 30
